Goal: Task Accomplishment & Management: Use online tool/utility

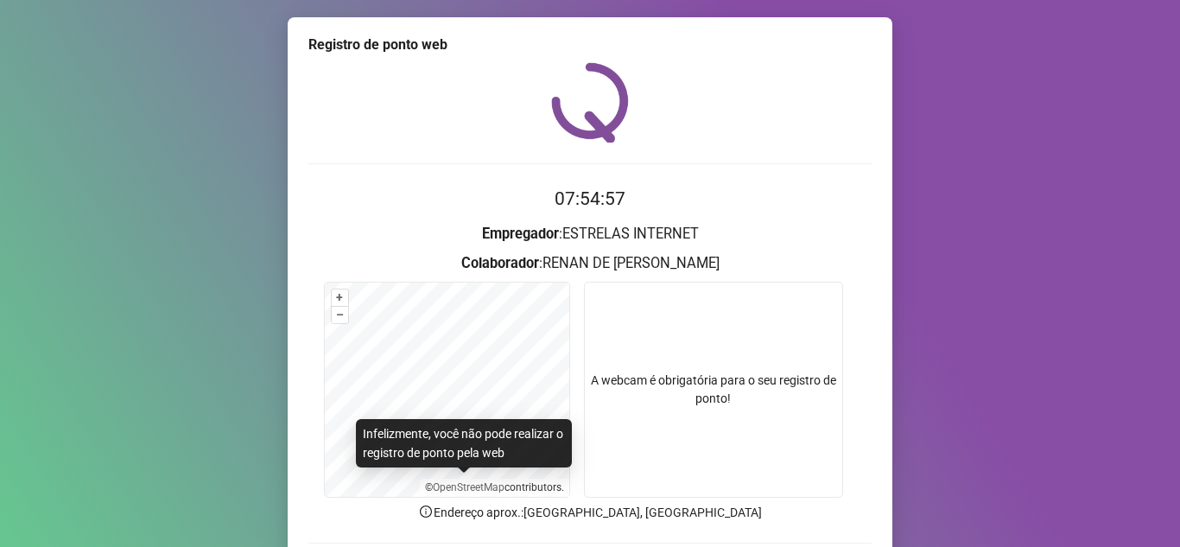
scroll to position [86, 0]
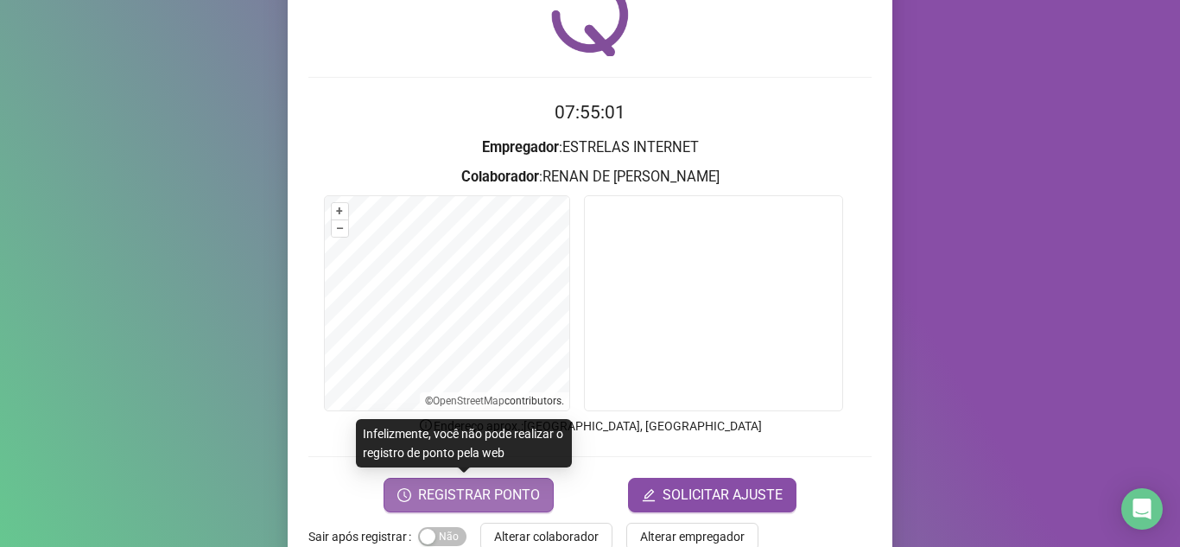
click at [494, 491] on span "REGISTRAR PONTO" at bounding box center [479, 495] width 122 height 21
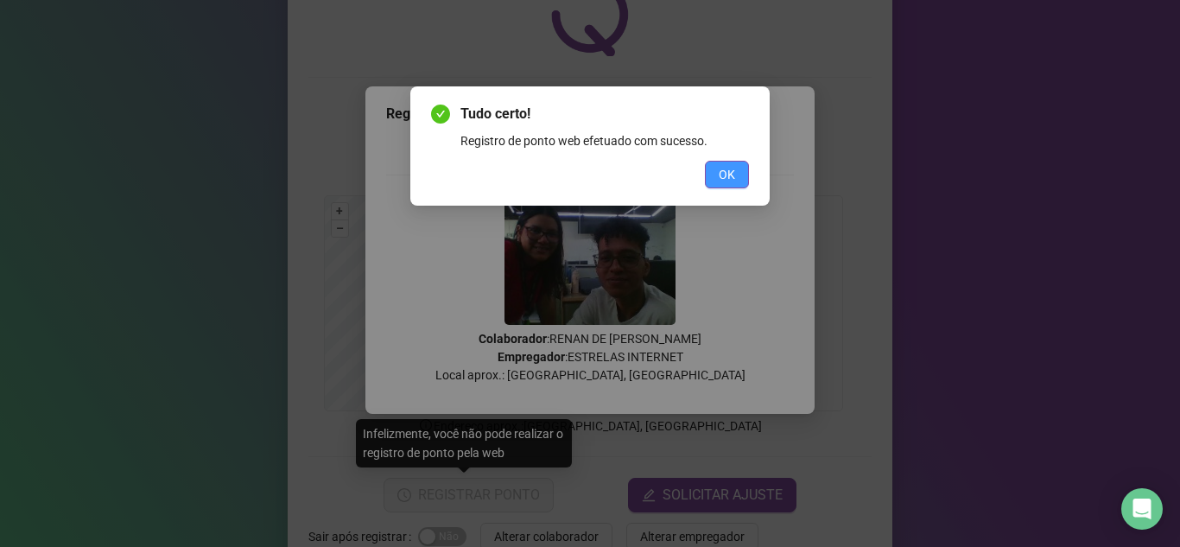
click at [722, 171] on span "OK" at bounding box center [727, 174] width 16 height 19
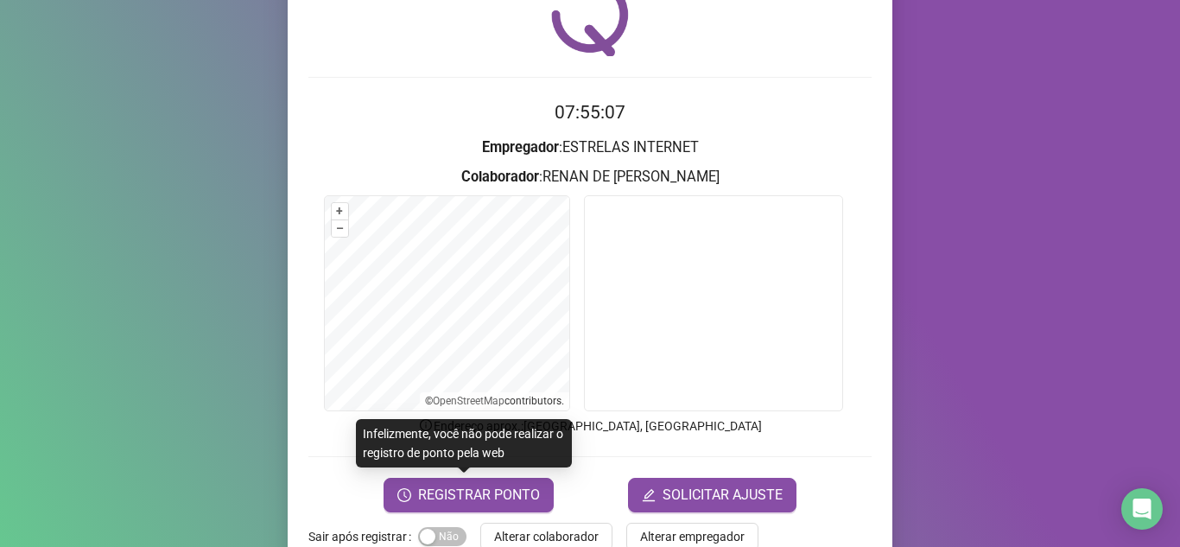
scroll to position [128, 0]
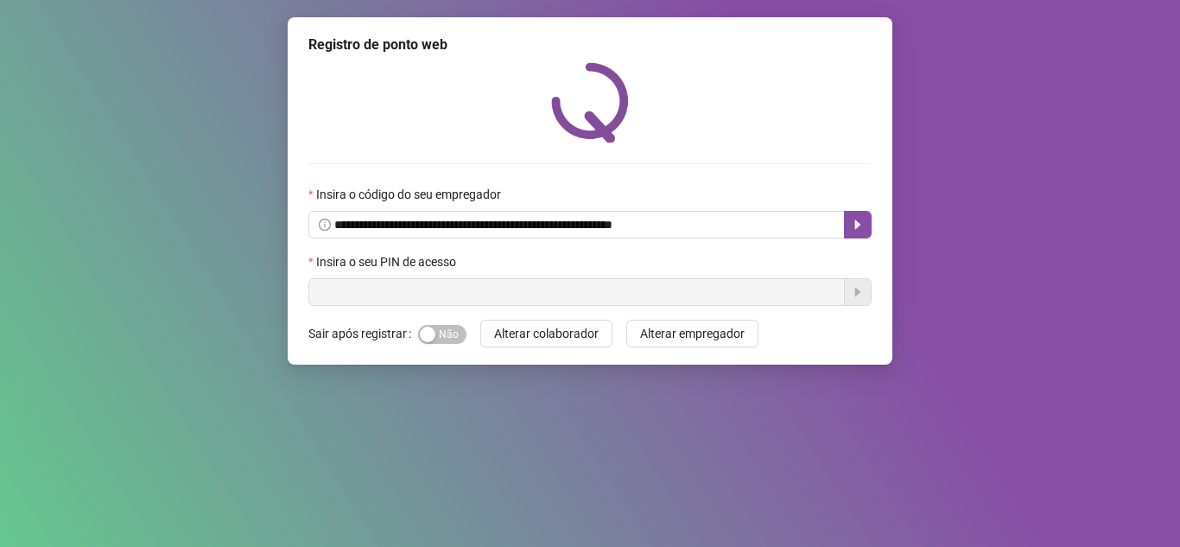
click at [435, 295] on input "text" at bounding box center [577, 292] width 537 height 28
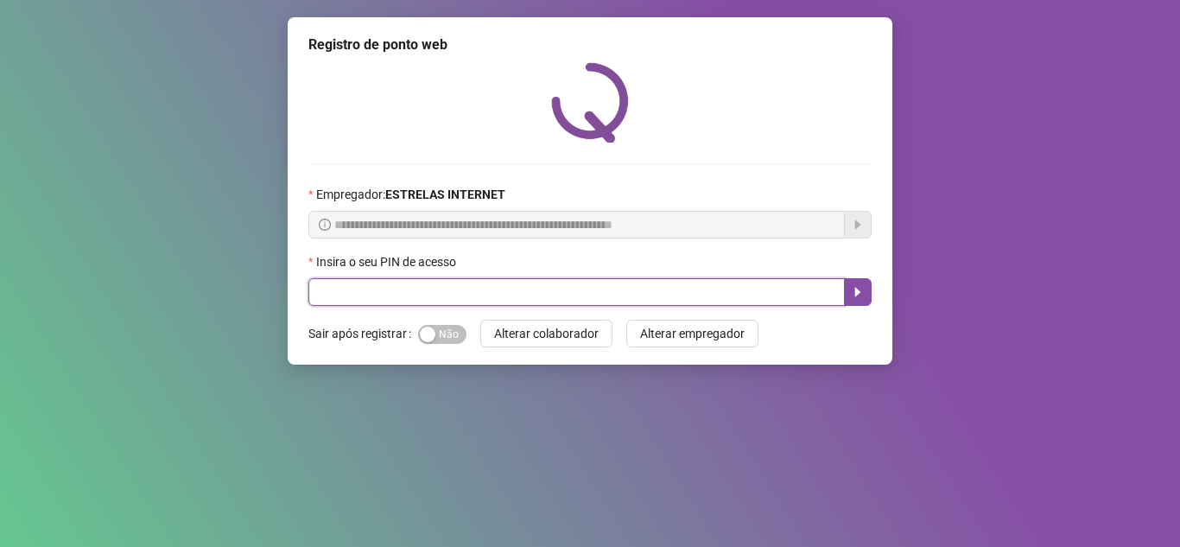
click at [744, 288] on input "text" at bounding box center [577, 292] width 537 height 28
type input "*****"
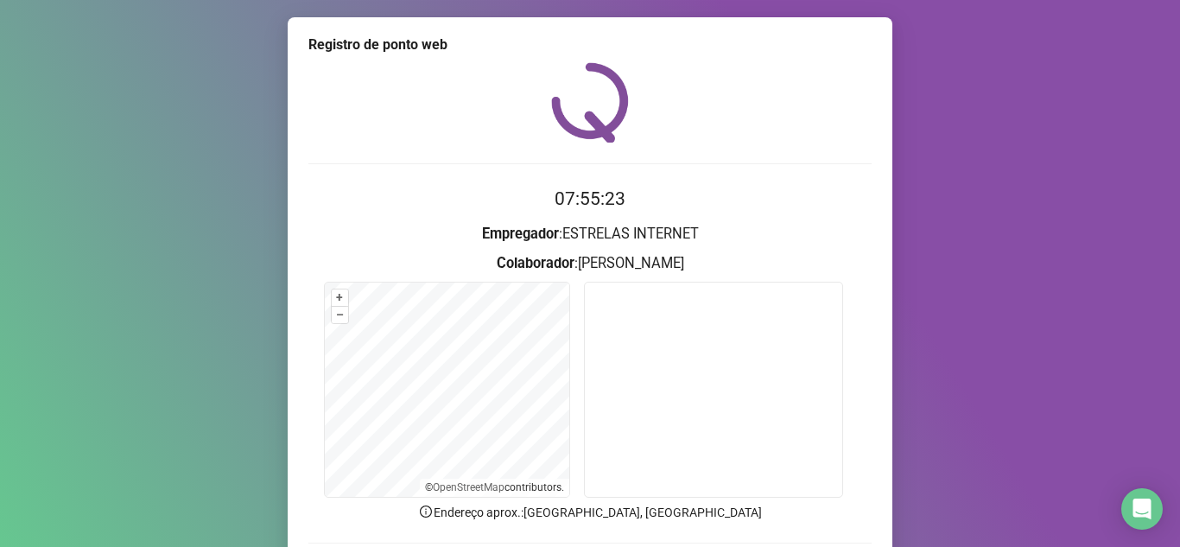
scroll to position [128, 0]
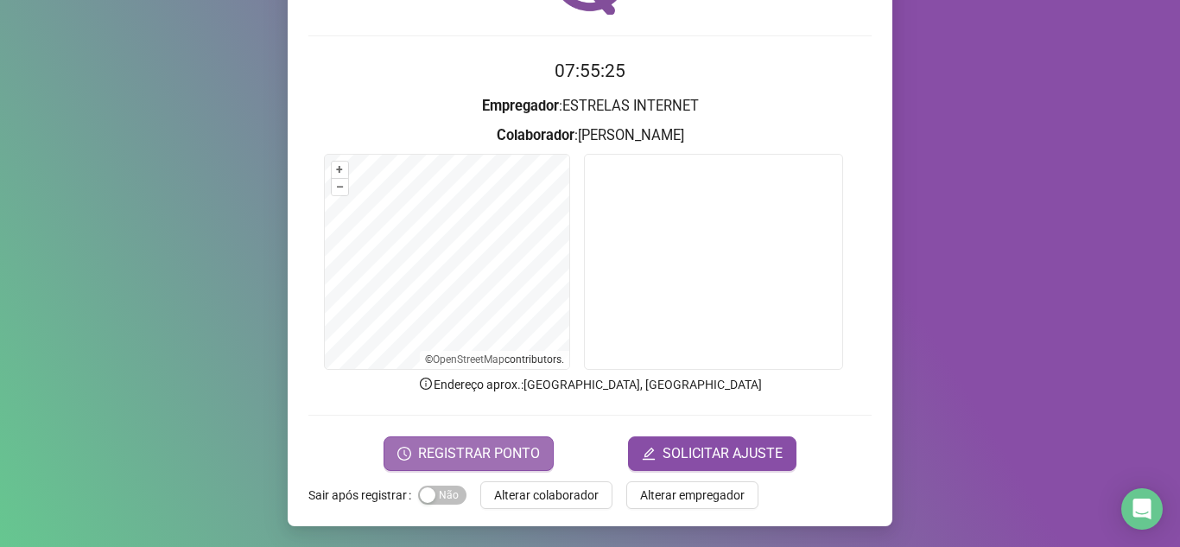
click at [525, 440] on button "REGISTRAR PONTO" at bounding box center [469, 453] width 170 height 35
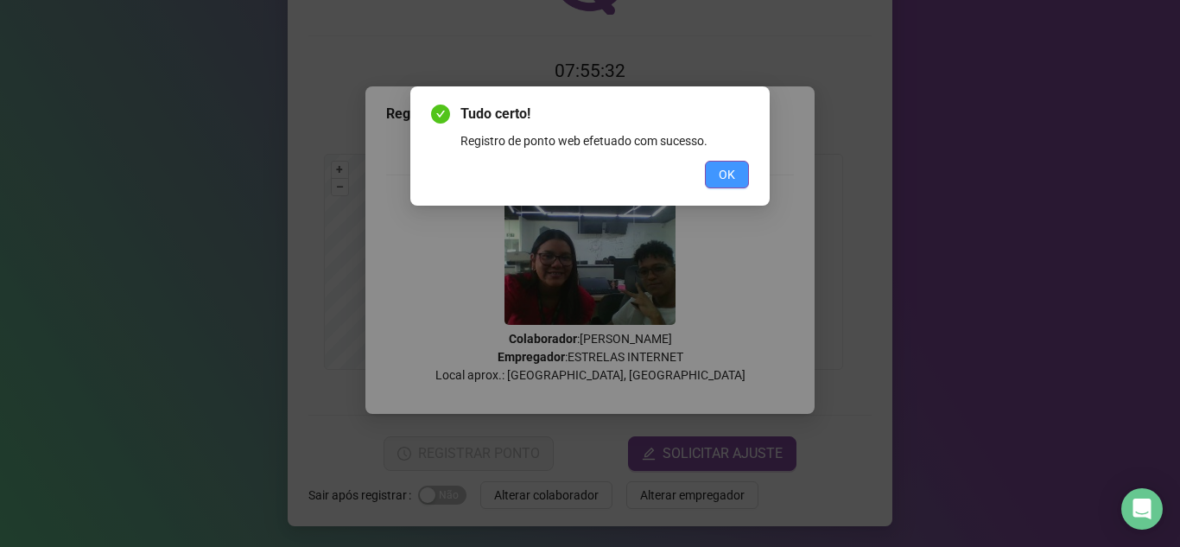
click at [722, 178] on span "OK" at bounding box center [727, 174] width 16 height 19
